Goal: Navigation & Orientation: Find specific page/section

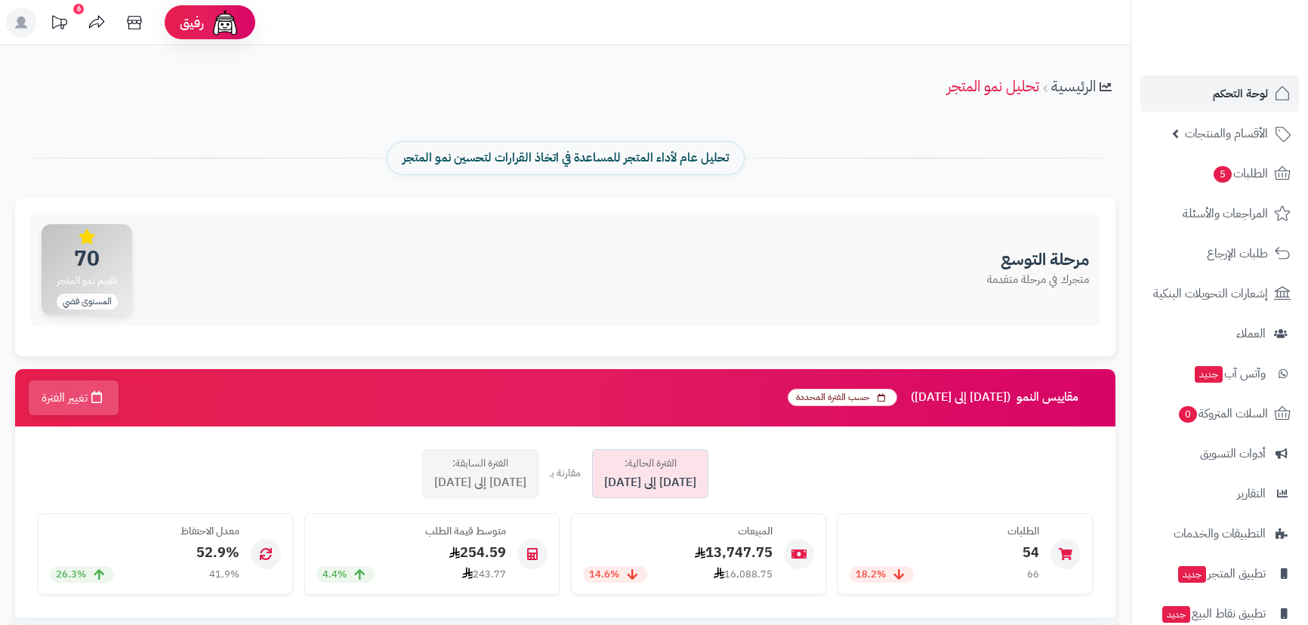
scroll to position [2503, 0]
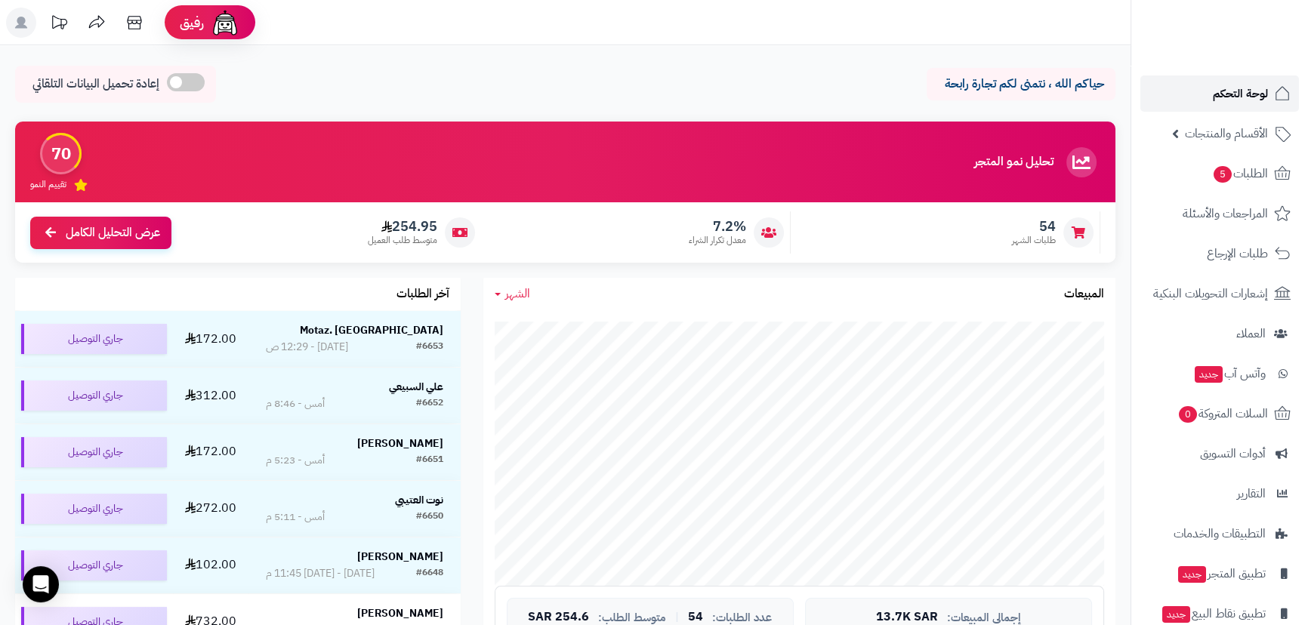
click at [1245, 91] on span "لوحة التحكم" at bounding box center [1240, 93] width 55 height 21
